Goal: Consume media (video, audio): Download file/media

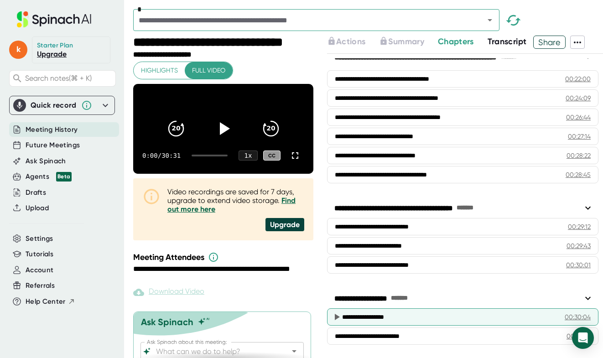
scroll to position [665, 0]
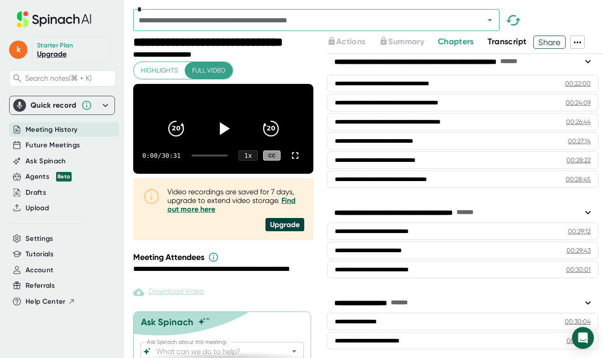
click at [508, 44] on span "Transcript" at bounding box center [507, 41] width 39 height 10
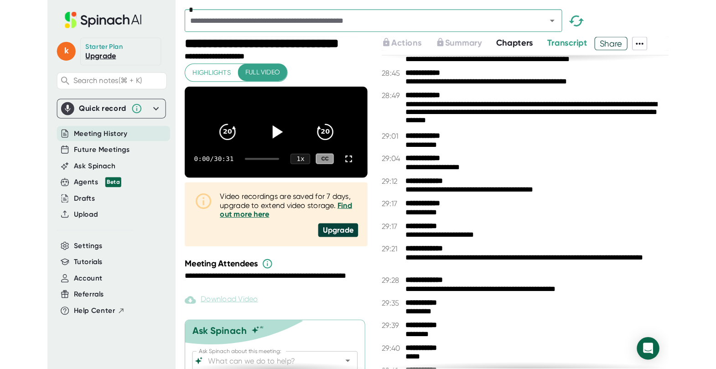
scroll to position [12313, 0]
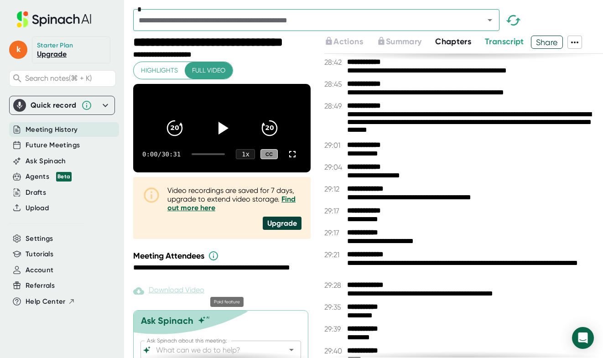
click at [184, 281] on div "Download Video" at bounding box center [168, 291] width 71 height 11
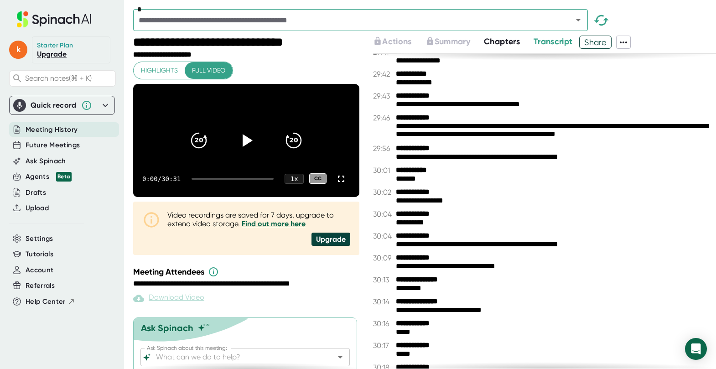
scroll to position [12009, 0]
